Goal: Find specific page/section: Find specific page/section

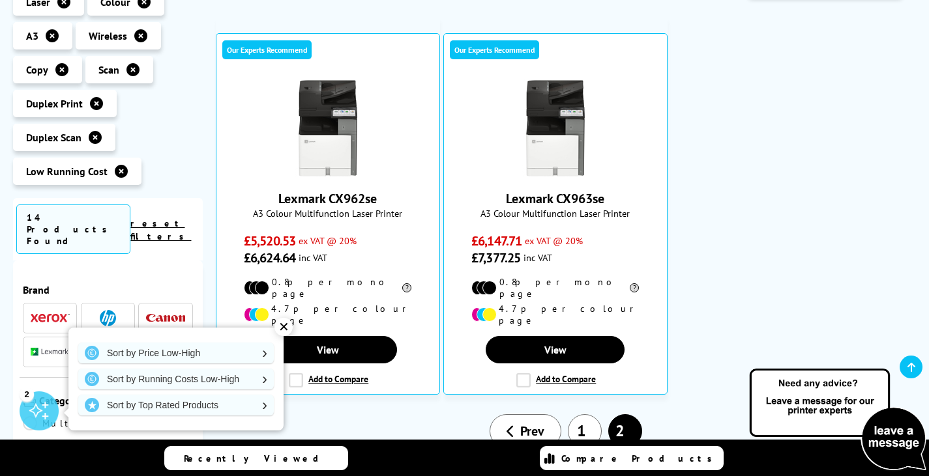
scroll to position [276, 0]
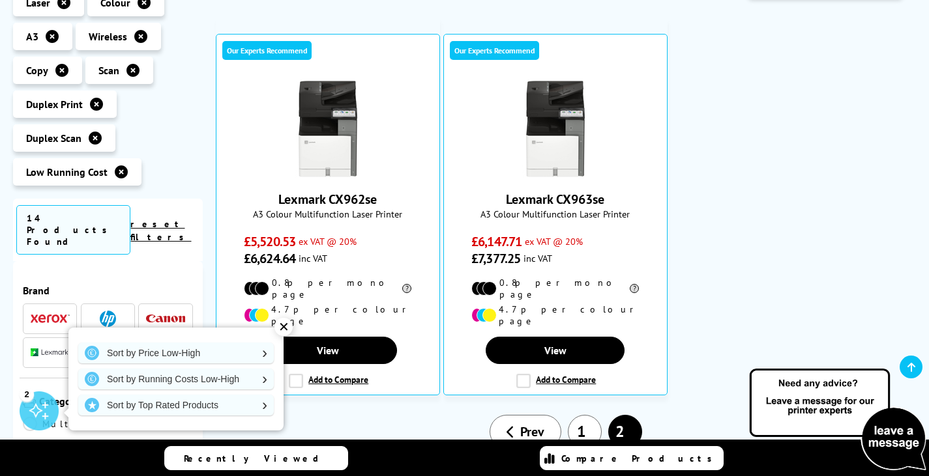
click at [579, 418] on link "1" at bounding box center [585, 432] width 34 height 34
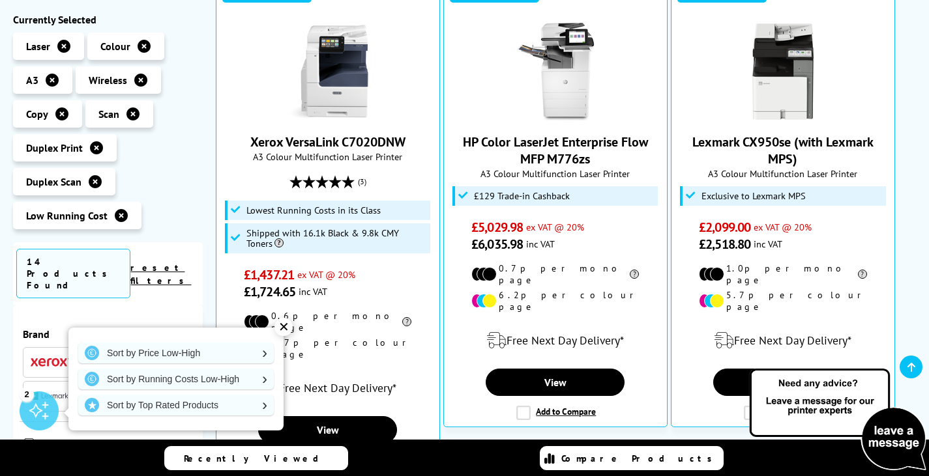
scroll to position [337, 0]
